Goal: Check status: Check status

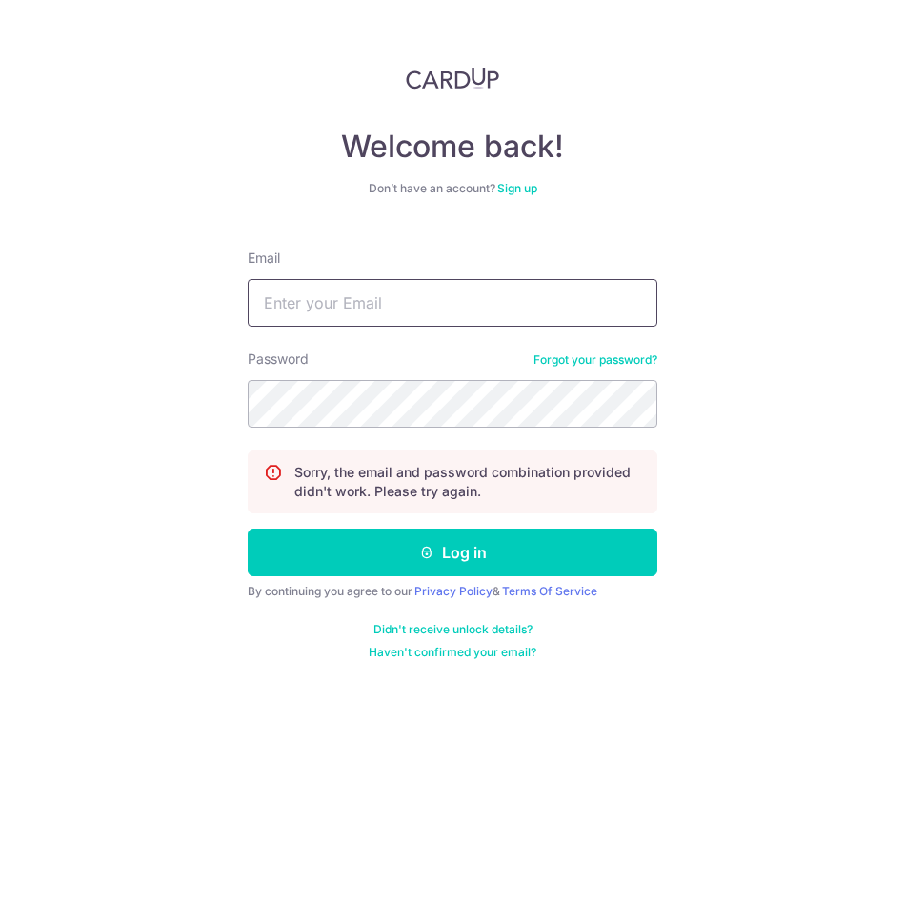
click at [424, 286] on input "Email" at bounding box center [453, 303] width 410 height 48
type input "[PERSON_NAME][EMAIL_ADDRESS][DOMAIN_NAME]"
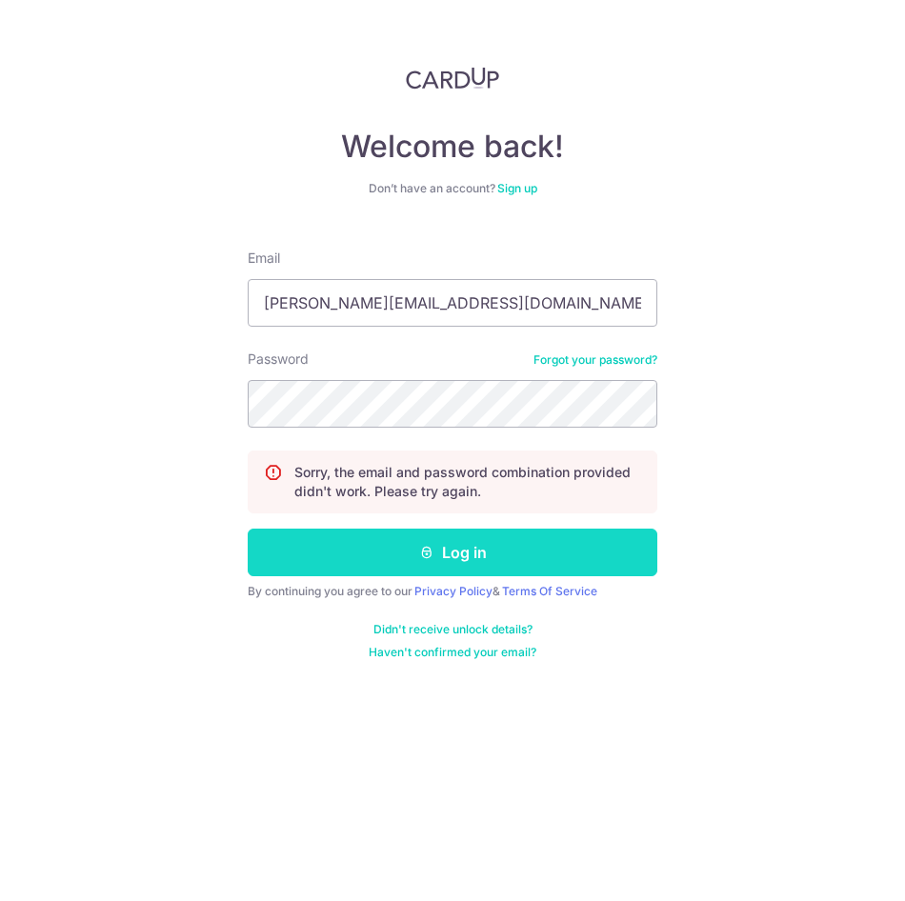
click at [427, 542] on button "Log in" at bounding box center [453, 553] width 410 height 48
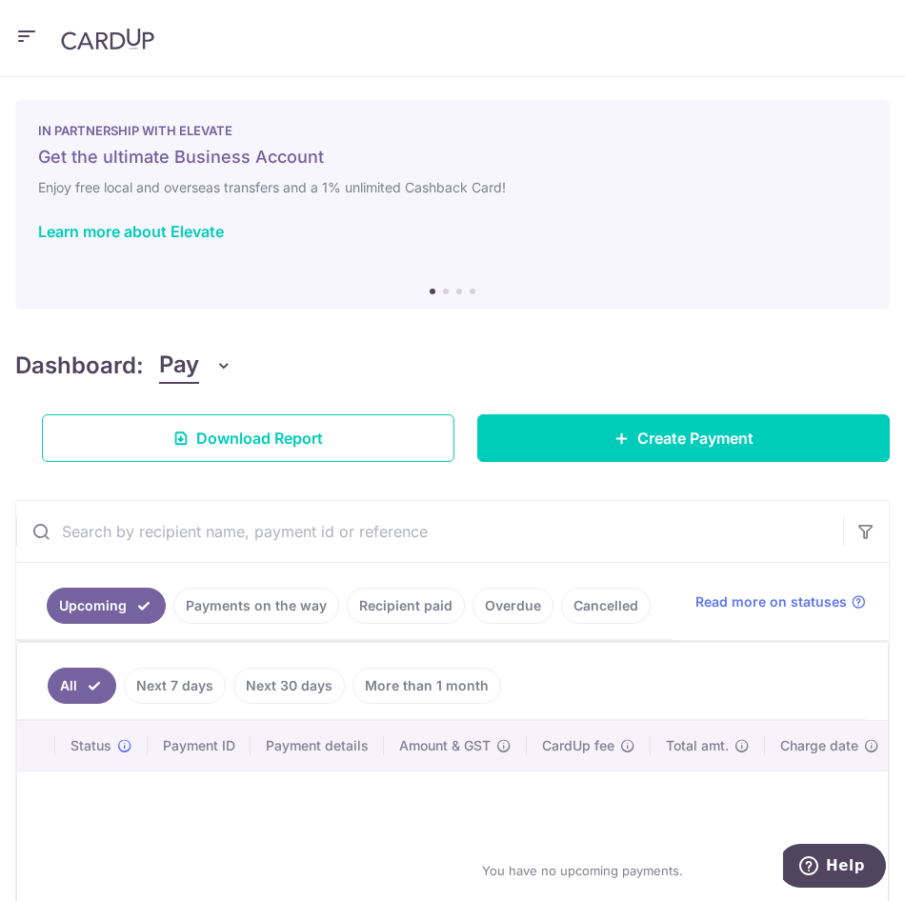
click at [406, 605] on link "Recipient paid" at bounding box center [406, 606] width 118 height 36
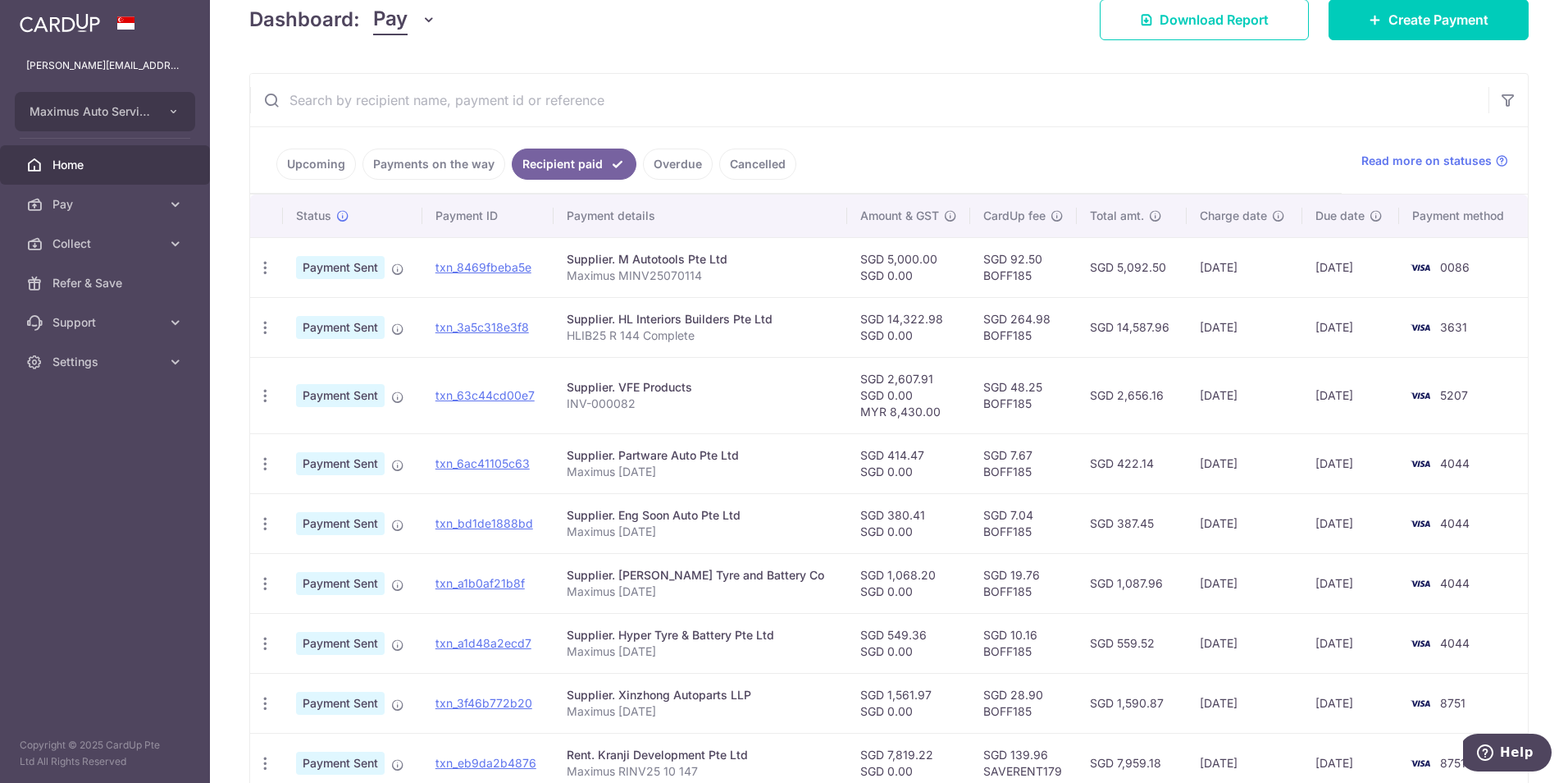
scroll to position [351, 0]
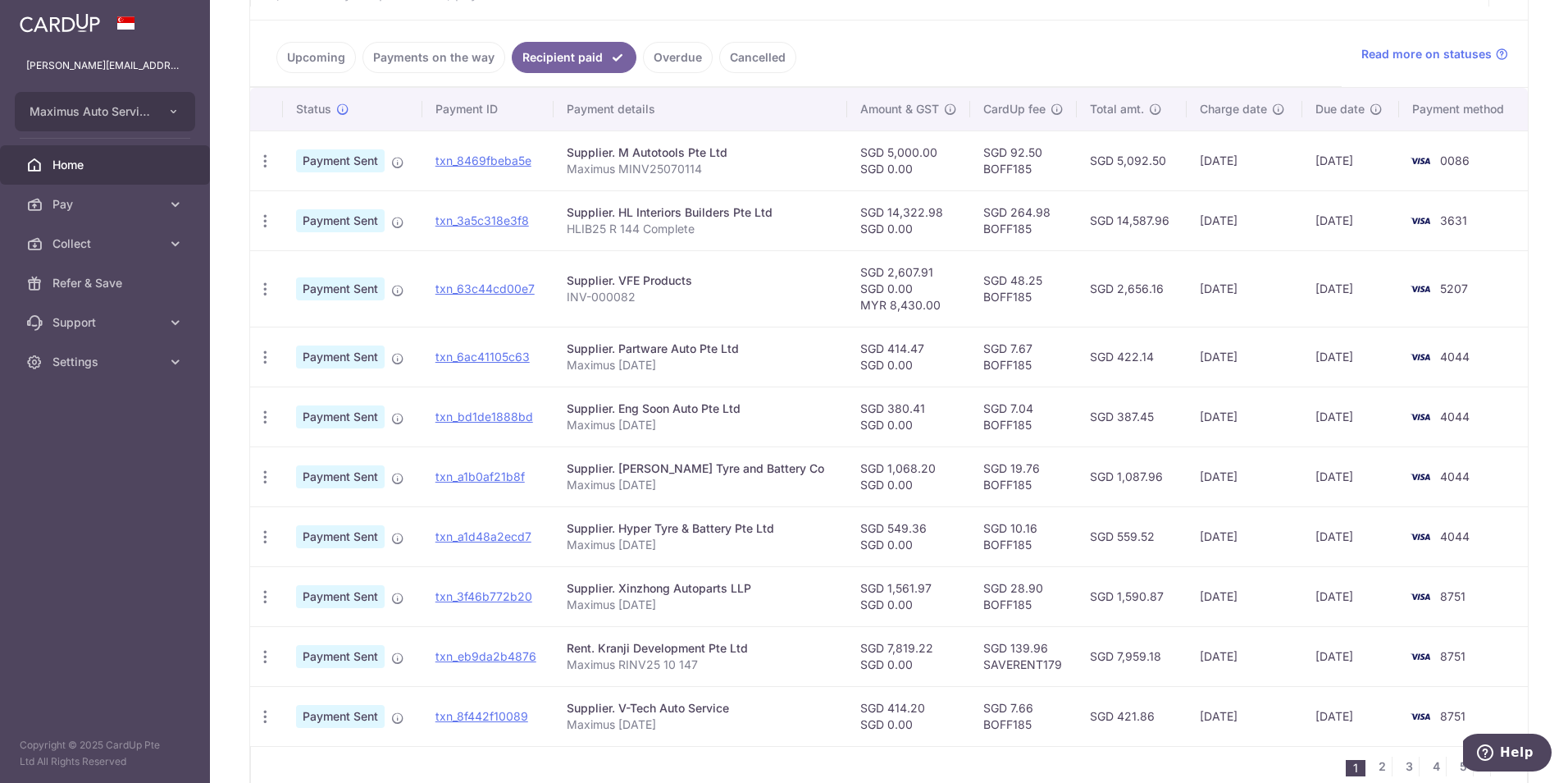
click at [307, 50] on link "Upcoming" at bounding box center [316, 58] width 79 height 31
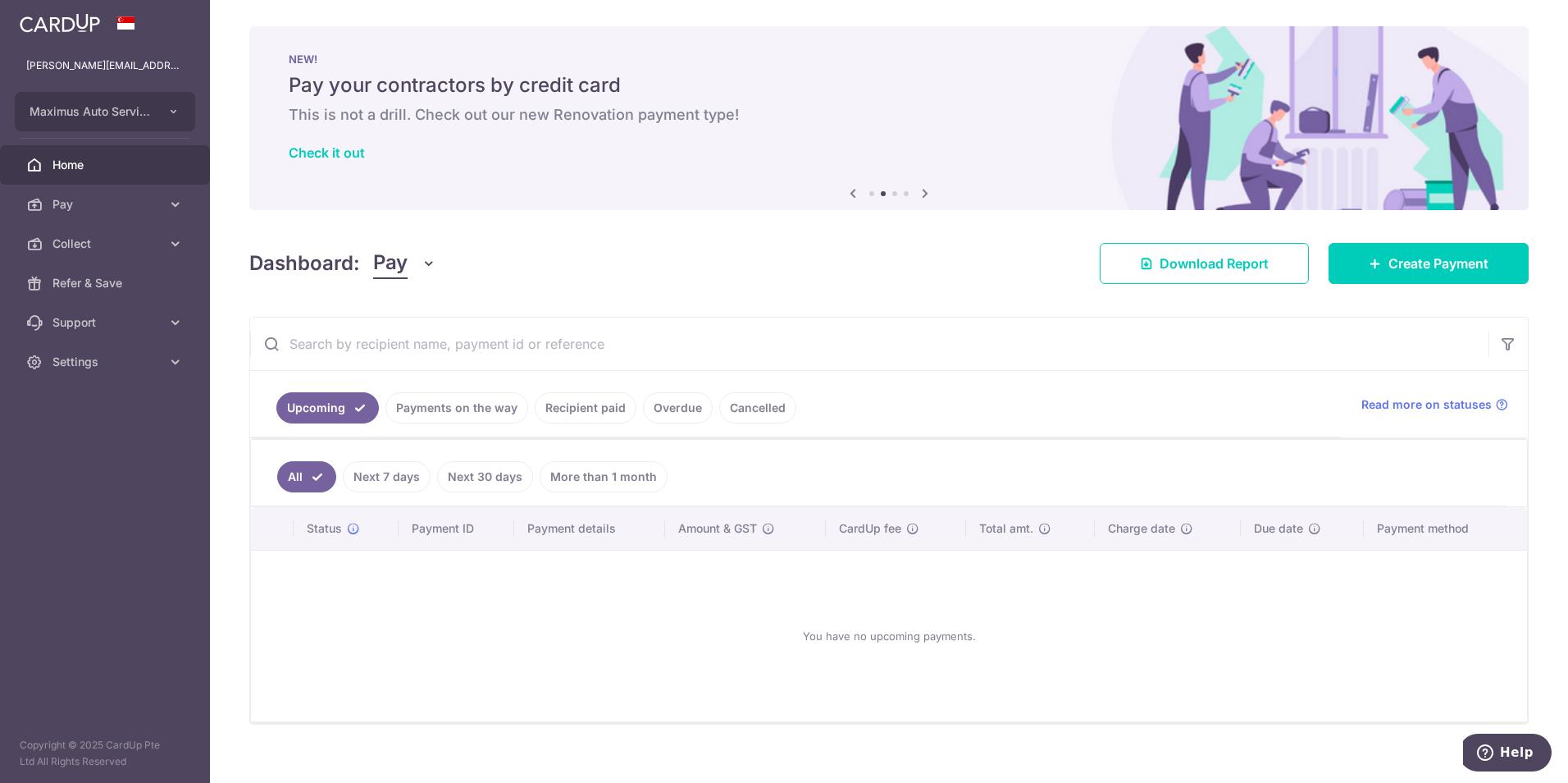
click at [483, 420] on link "Payments on the way" at bounding box center [457, 407] width 143 height 31
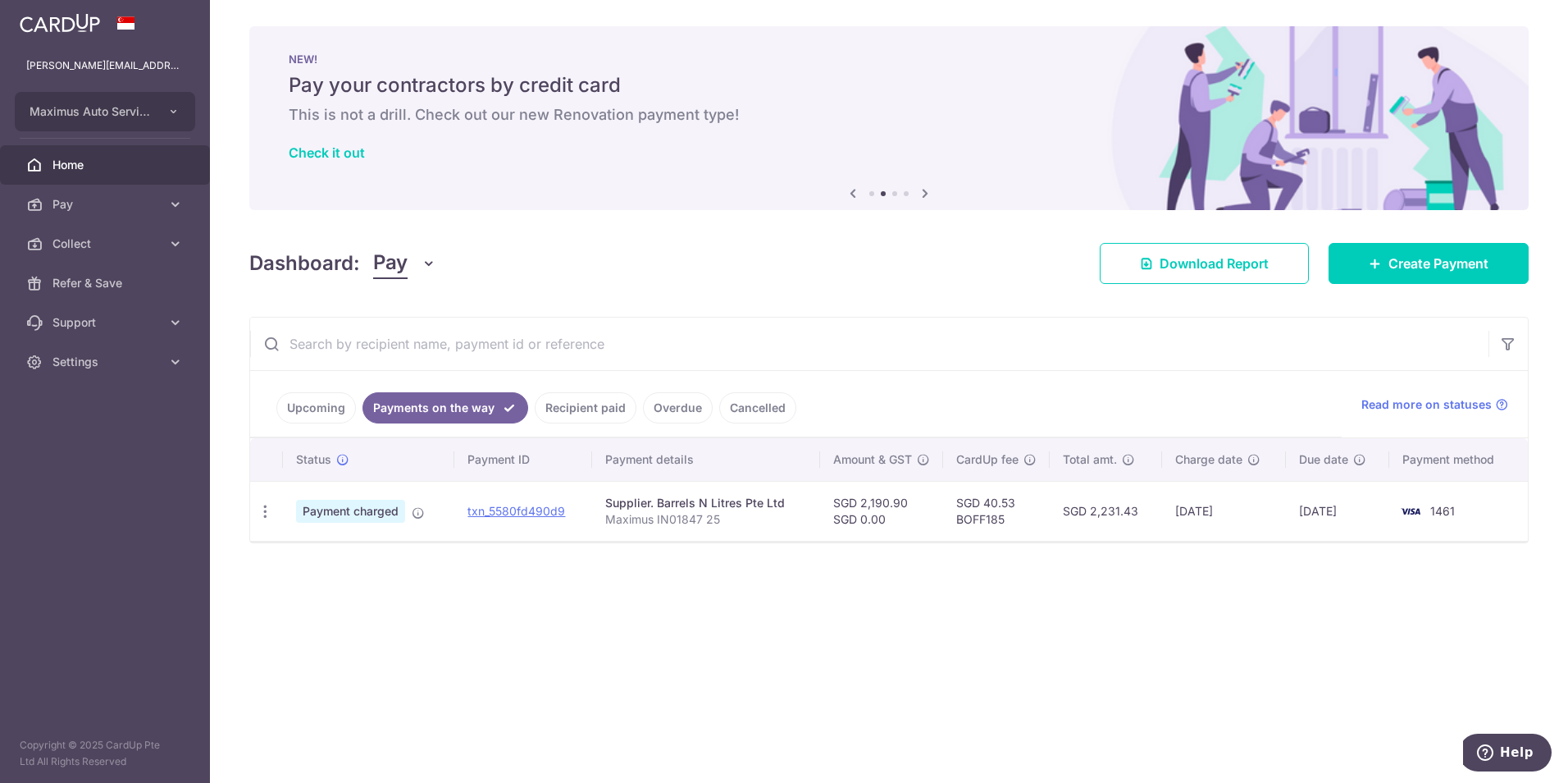
click at [601, 406] on link "Recipient paid" at bounding box center [586, 407] width 102 height 31
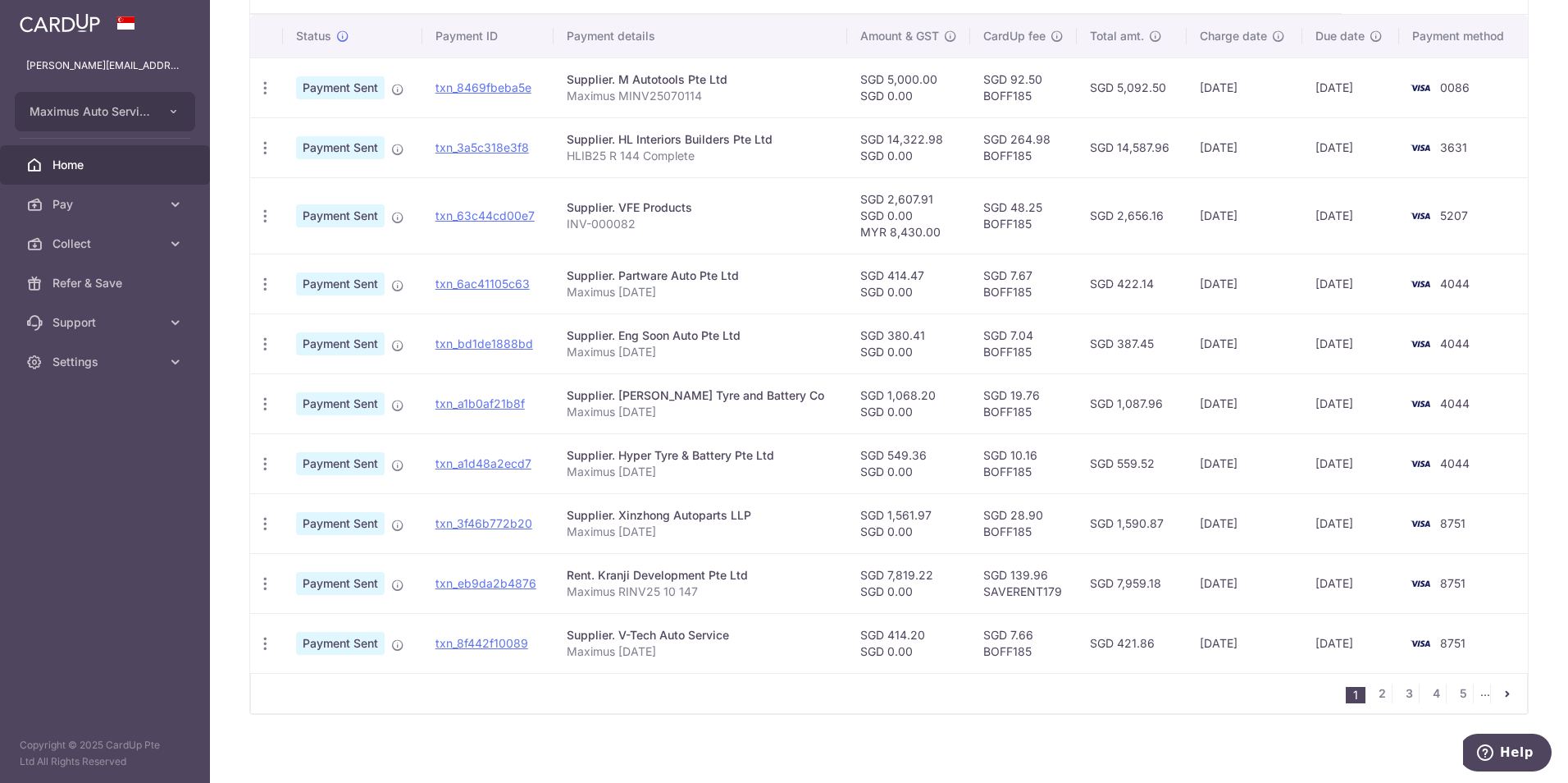
scroll to position [432, 0]
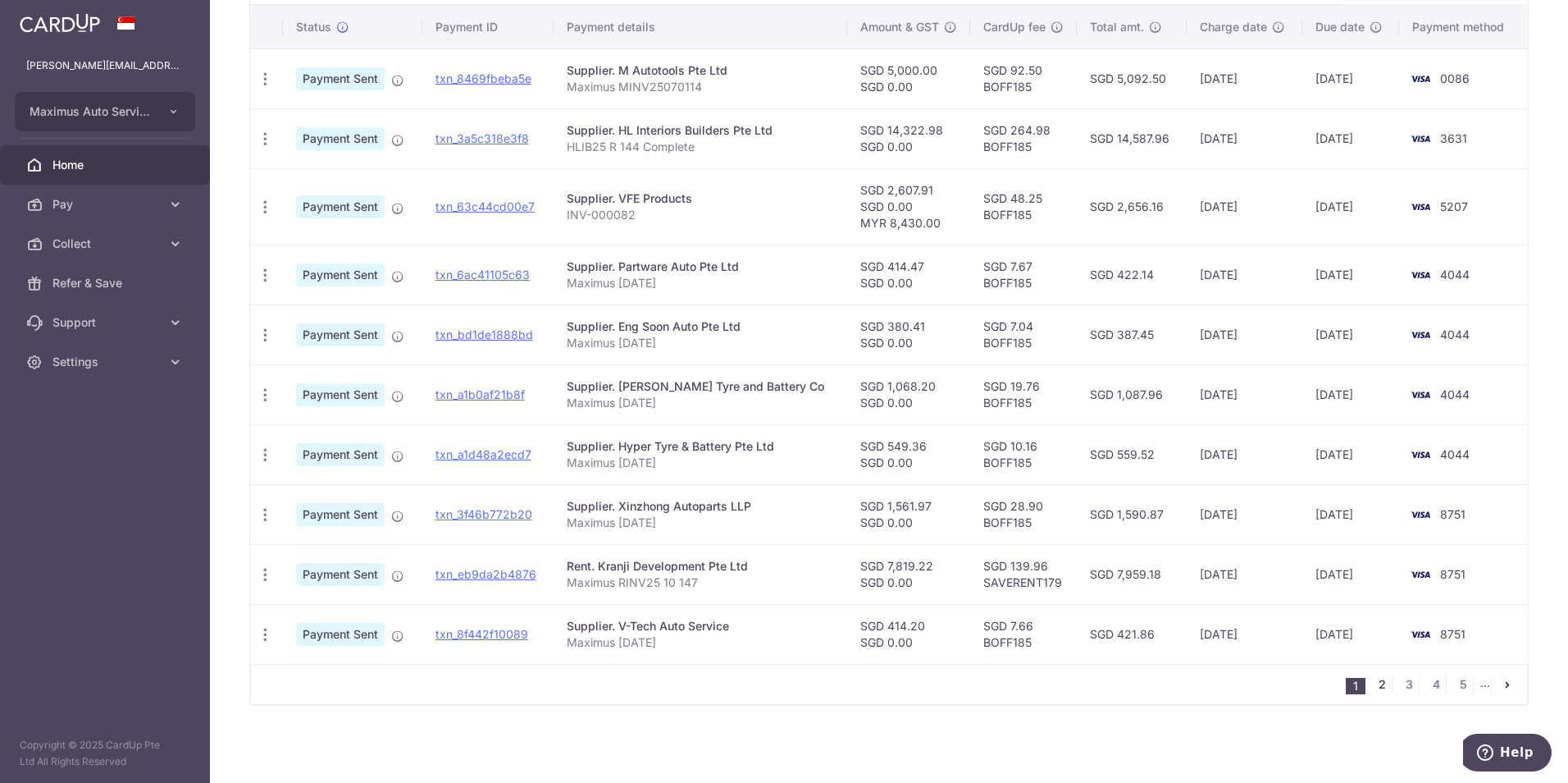
click at [778, 688] on link "2" at bounding box center [1382, 684] width 20 height 20
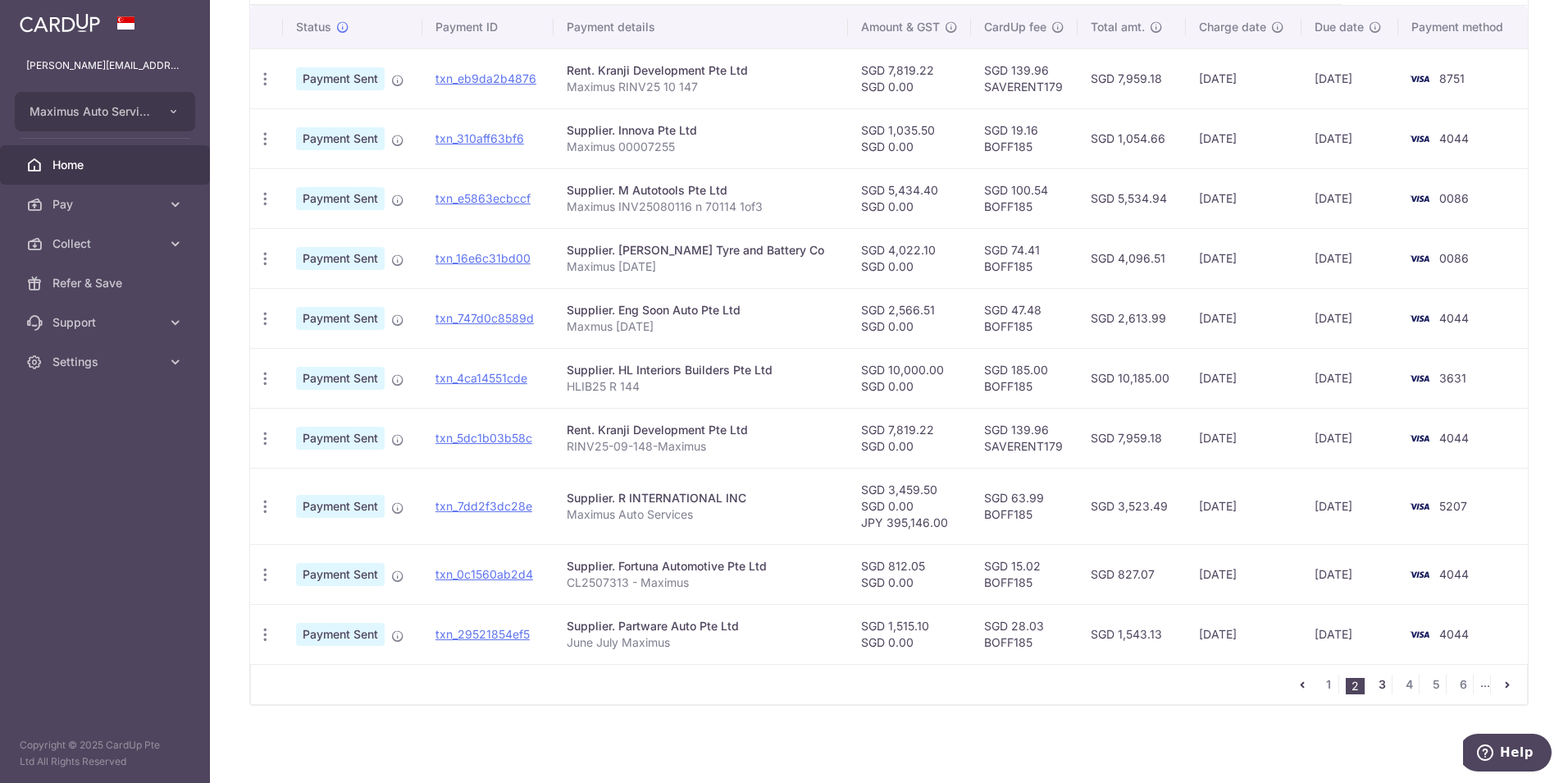
click at [778, 686] on link "3" at bounding box center [1382, 684] width 20 height 20
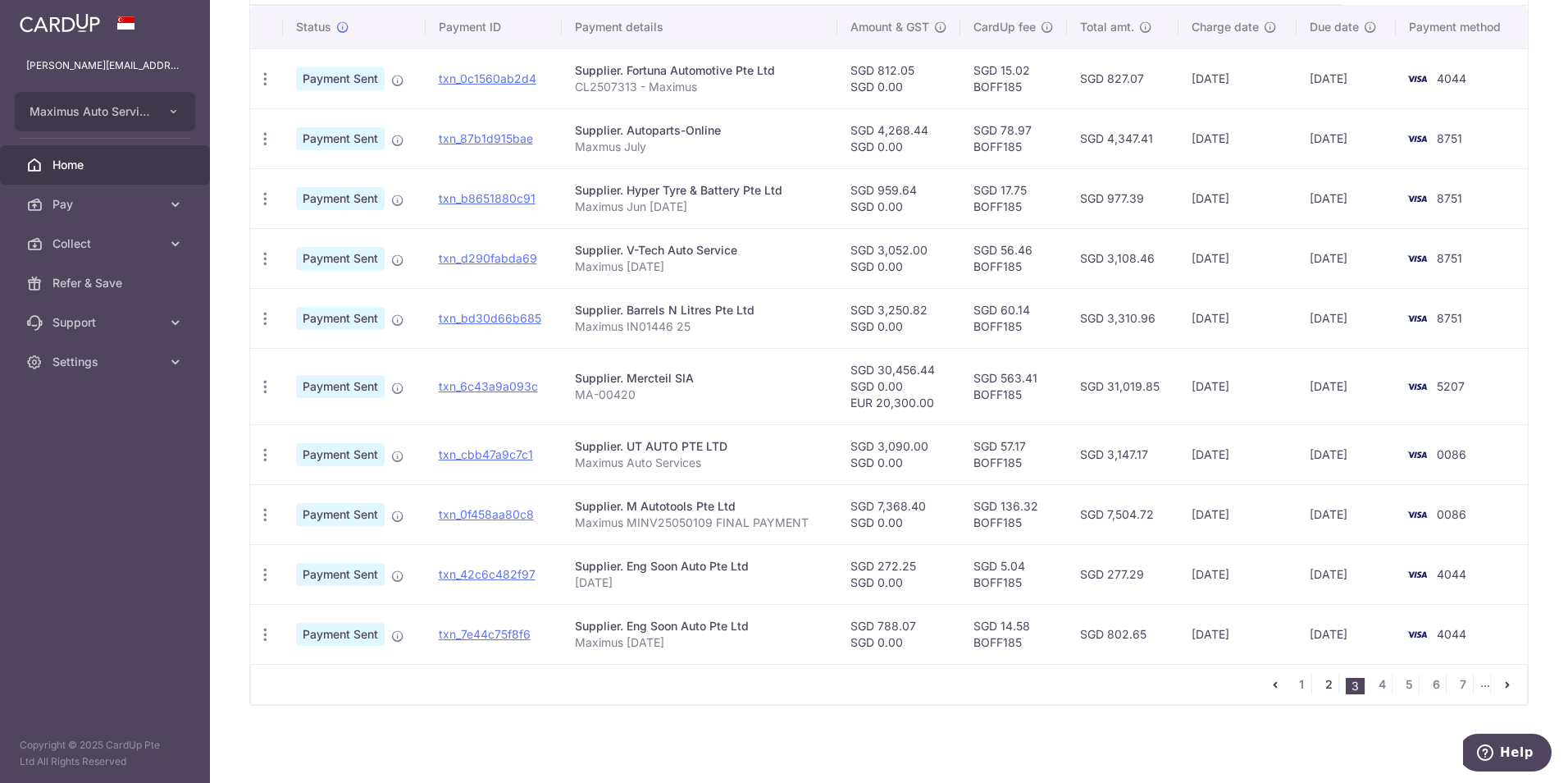
click at [778, 685] on link "2" at bounding box center [1329, 684] width 20 height 20
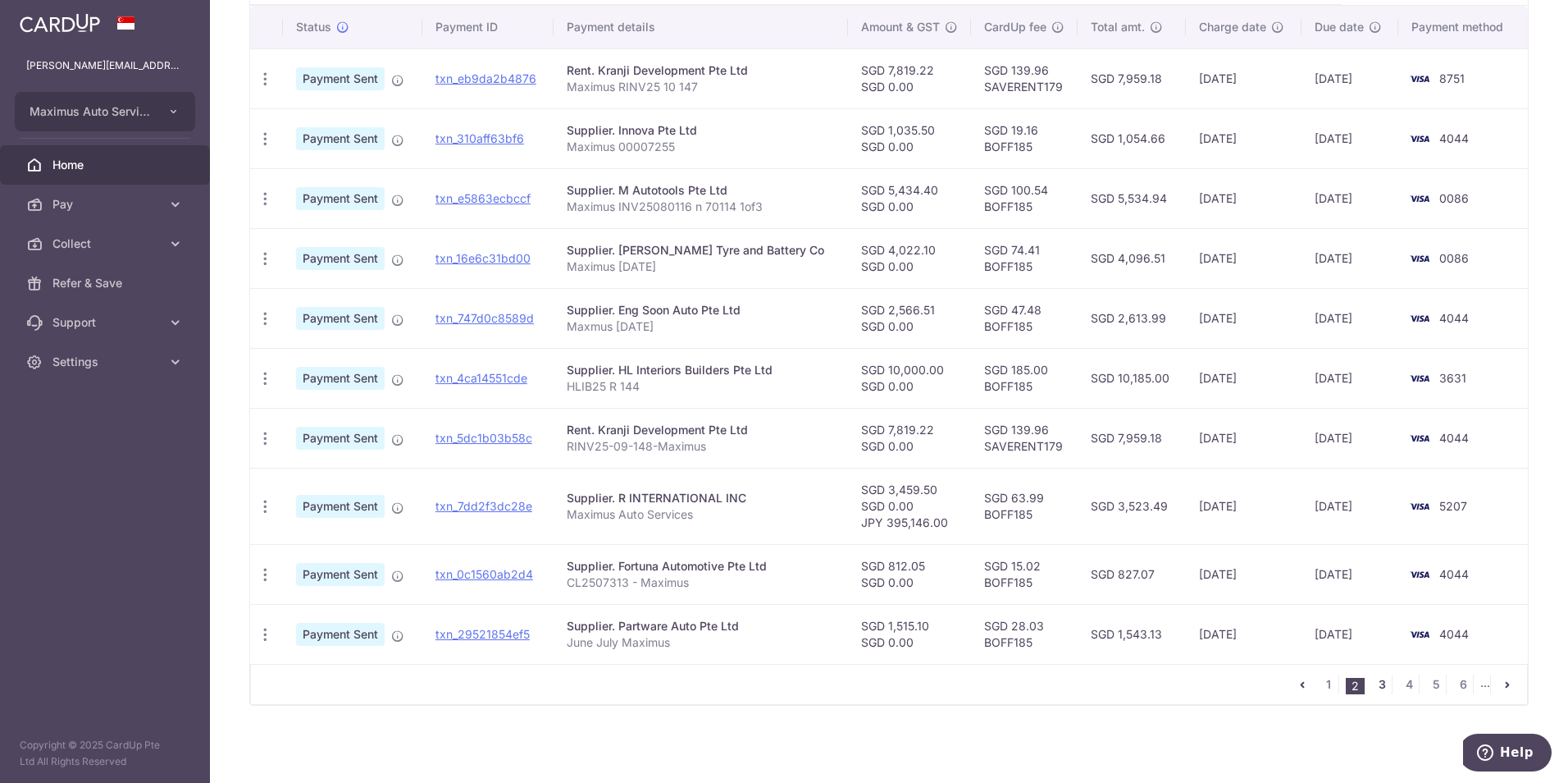
click at [778, 687] on link "3" at bounding box center [1382, 684] width 20 height 20
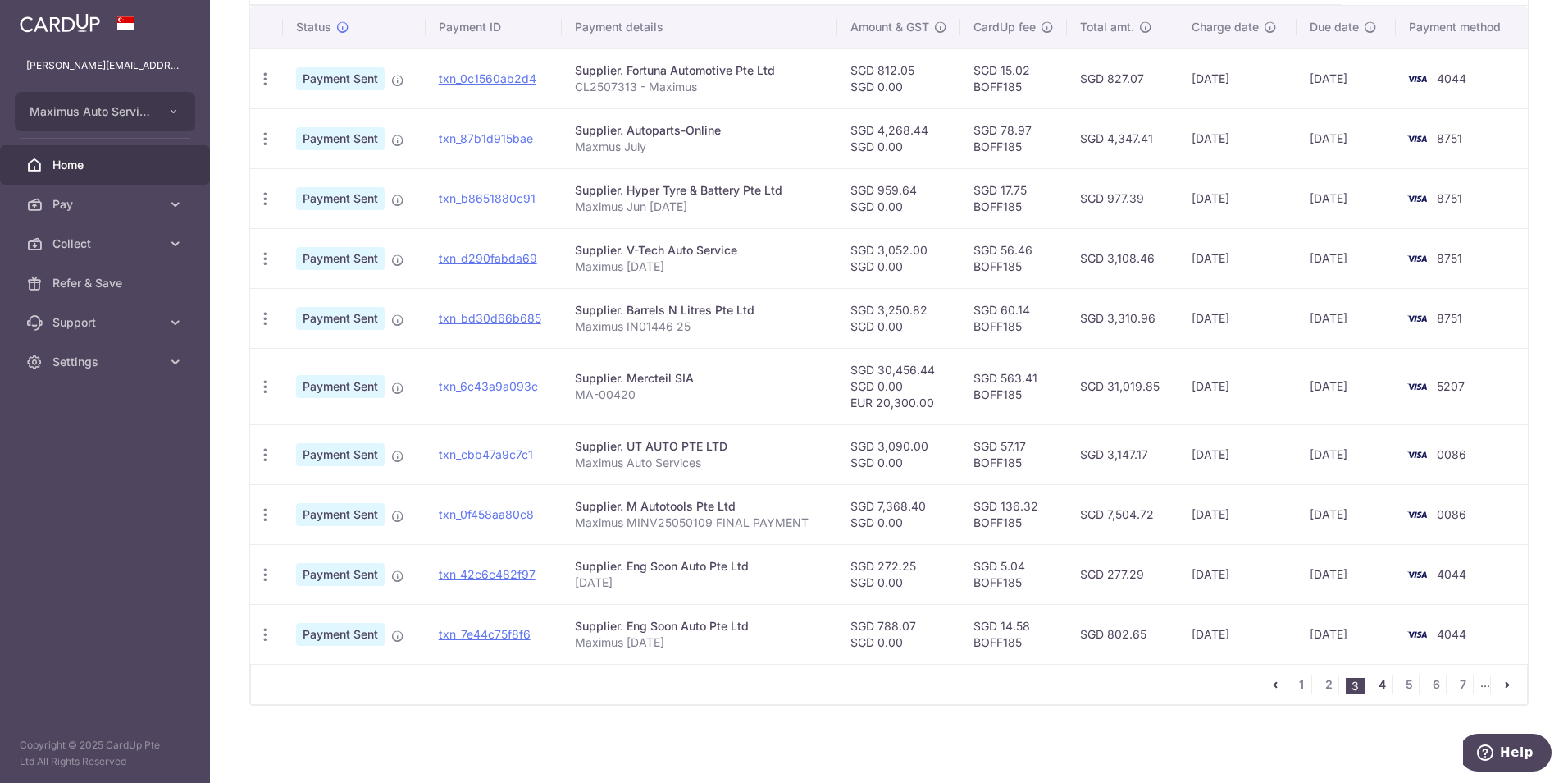
click at [778, 680] on link "4" at bounding box center [1382, 684] width 20 height 20
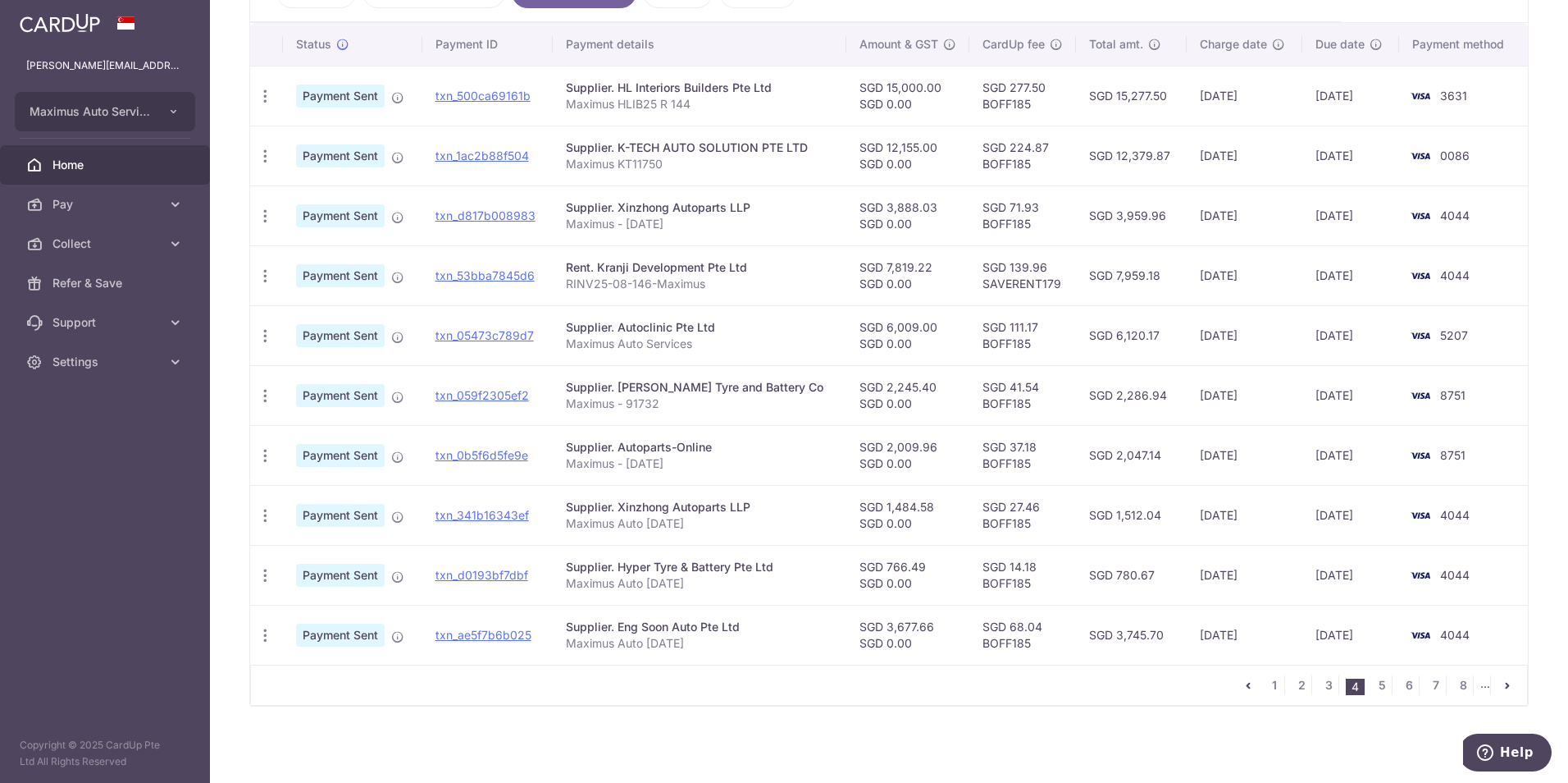
scroll to position [416, 0]
click at [778, 684] on link "3" at bounding box center [1329, 684] width 20 height 20
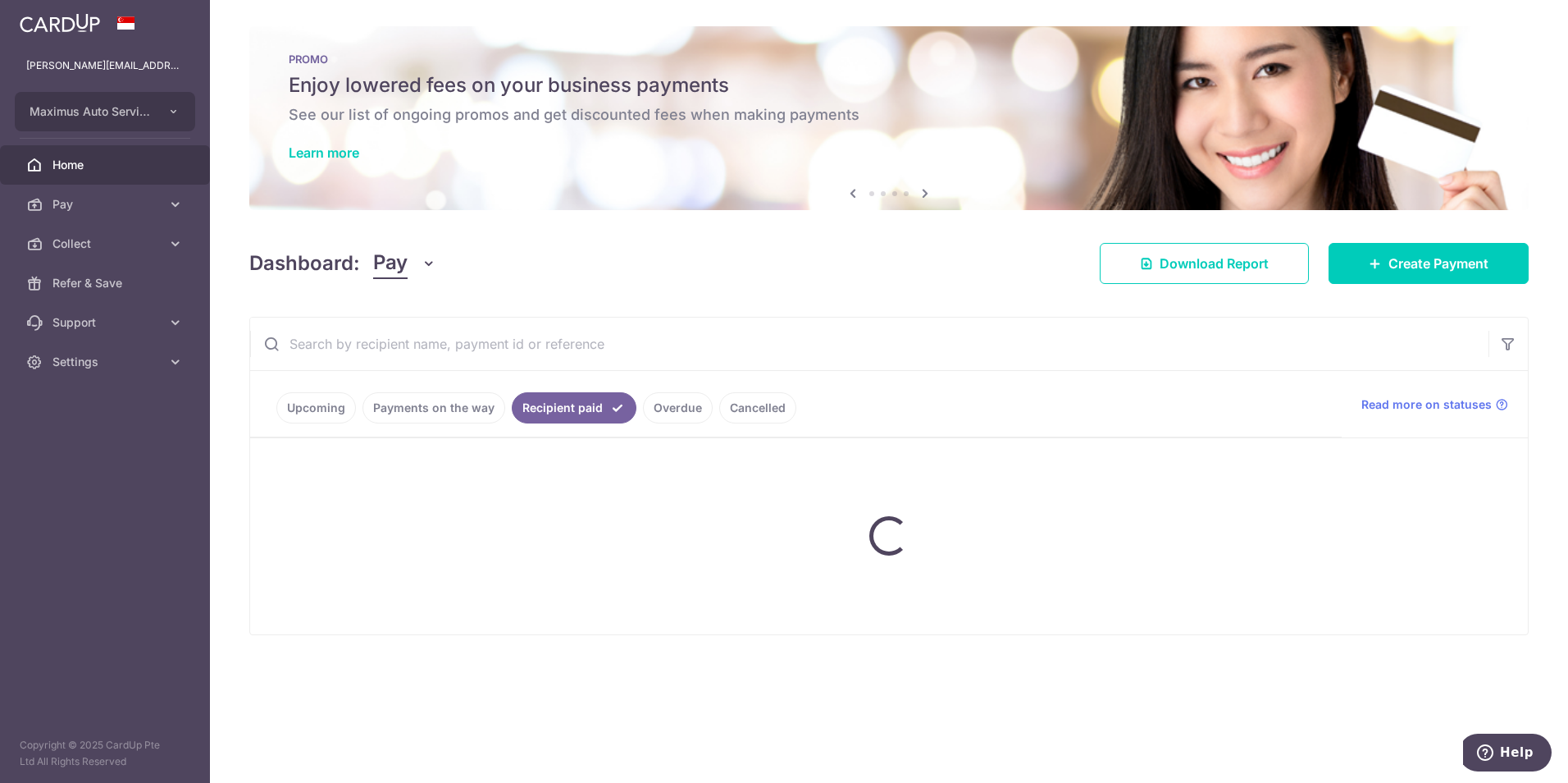
scroll to position [0, 0]
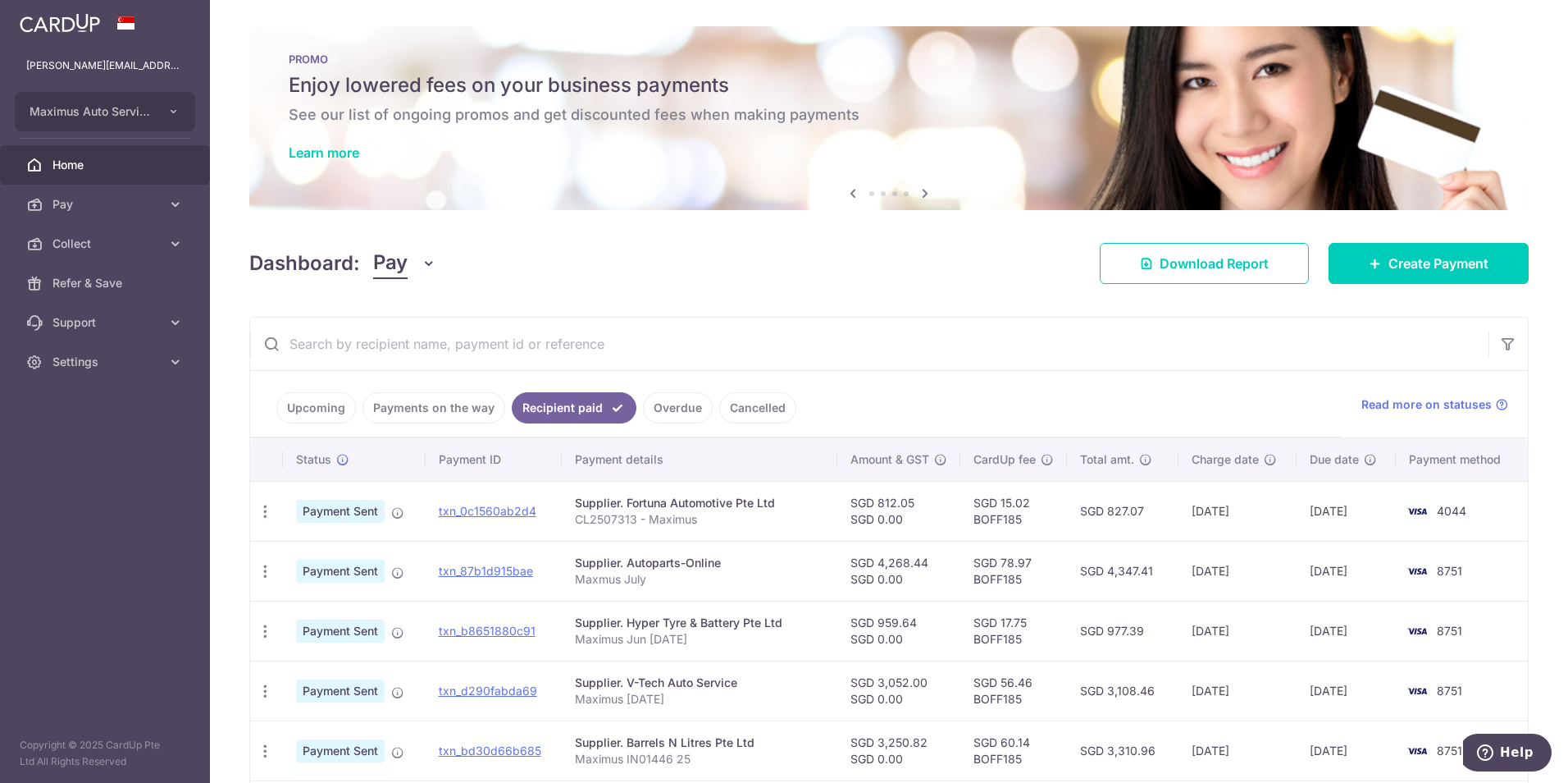
click at [297, 338] on input "text" at bounding box center [870, 344] width 1238 height 53
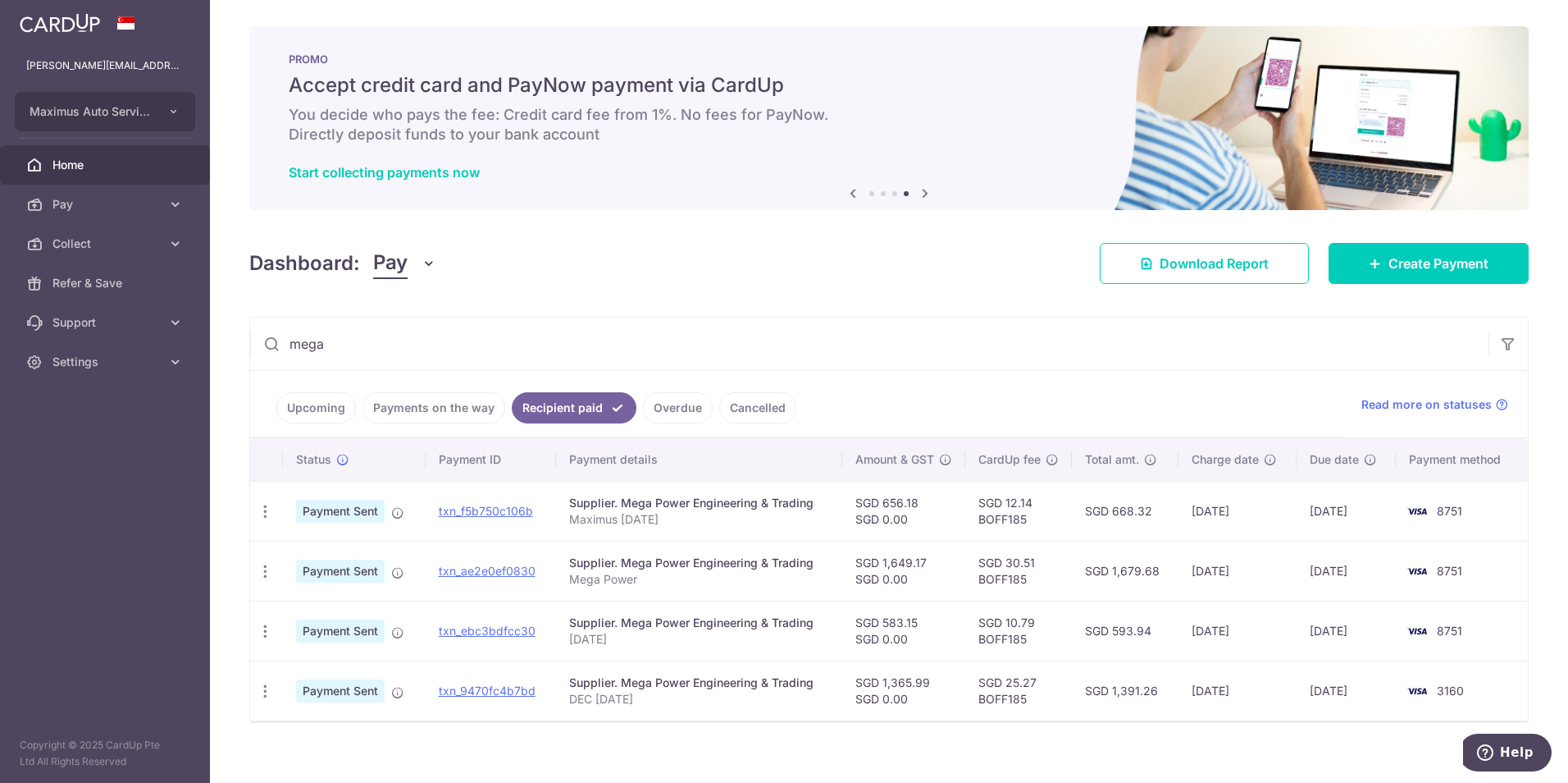
type input "mega"
